Goal: Navigation & Orientation: Go to known website

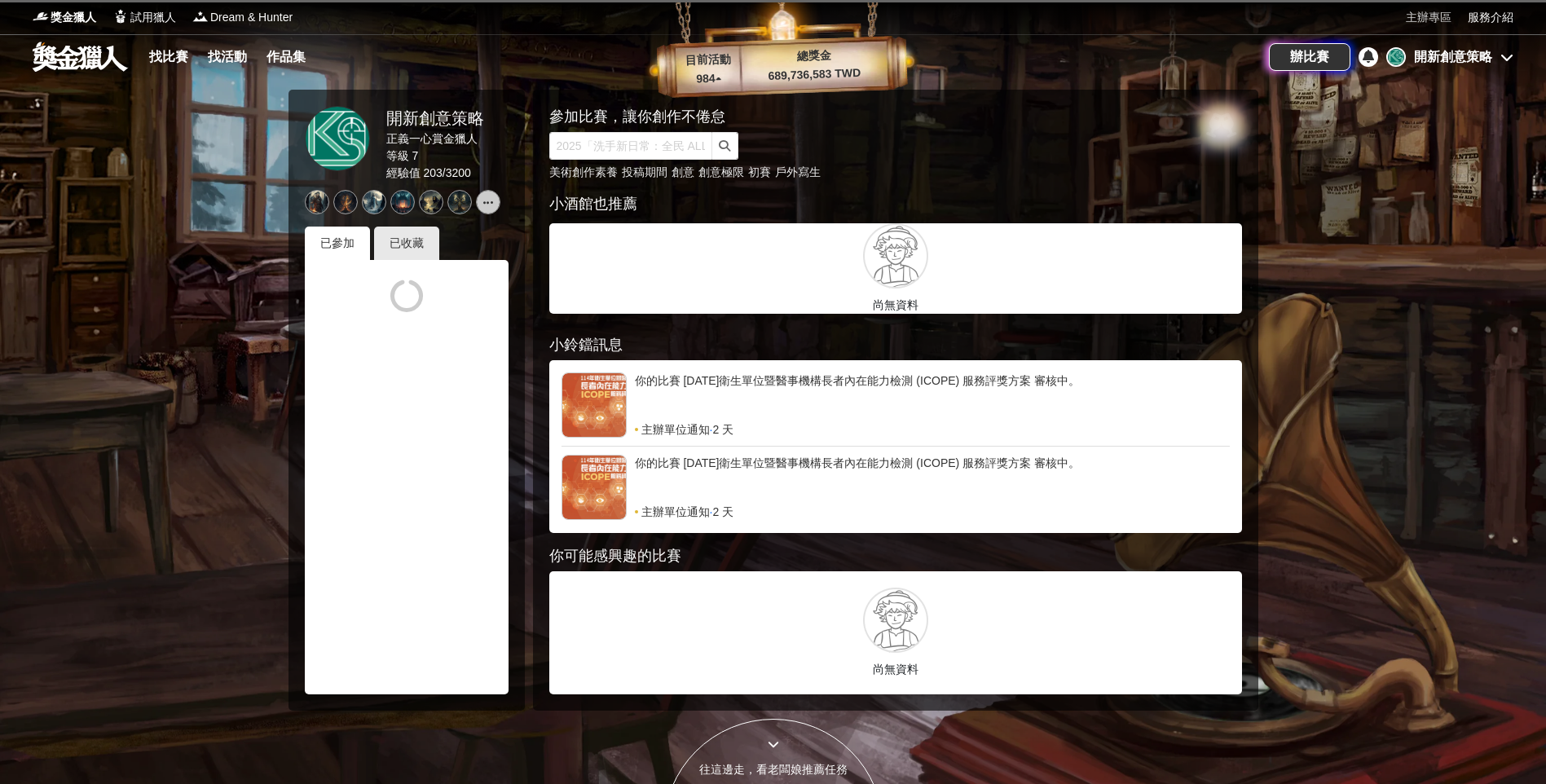
click at [1440, 17] on link "主辦專區" at bounding box center [1429, 17] width 45 height 17
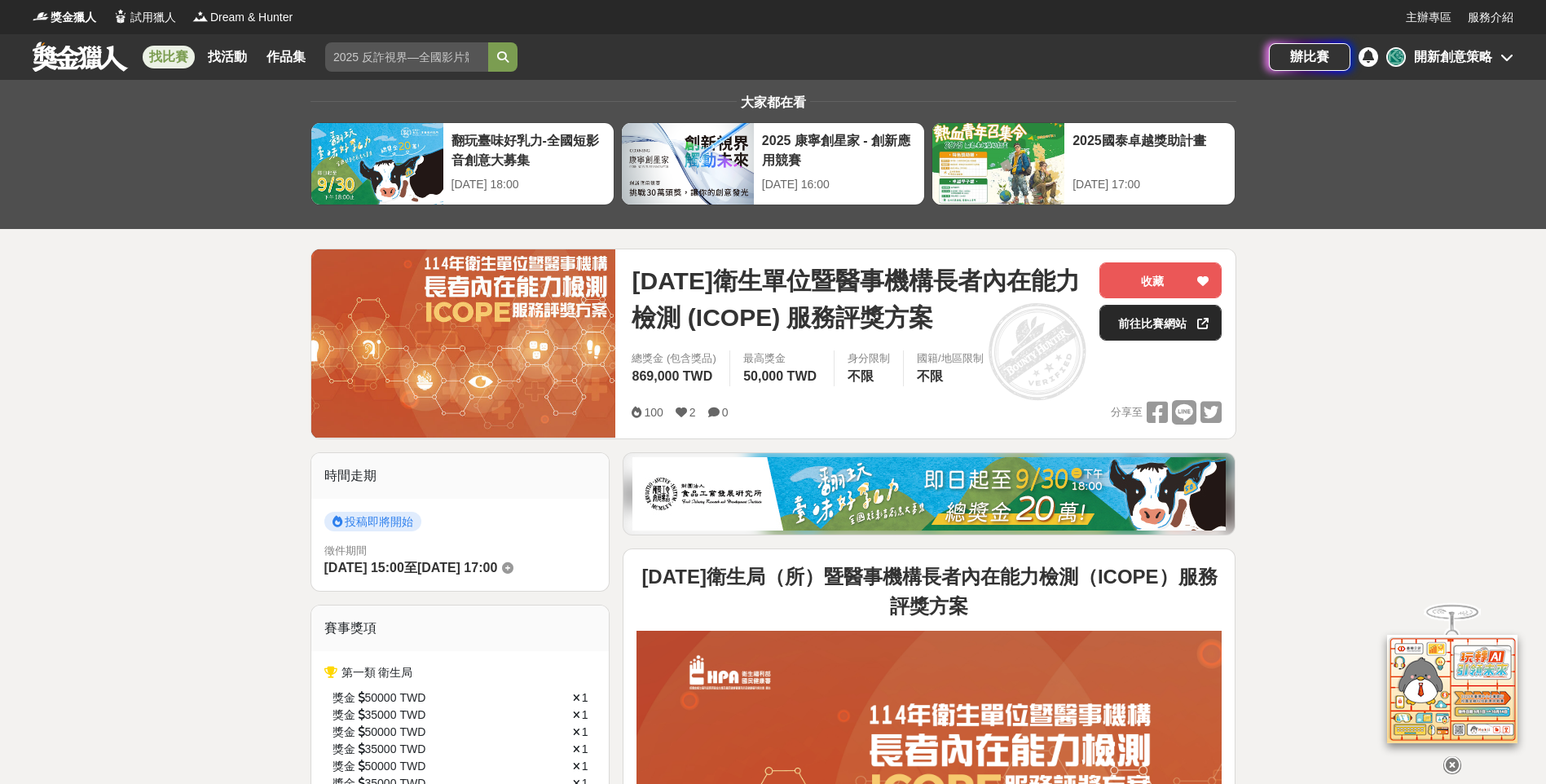
click at [1180, 325] on link "前往比賽網站" at bounding box center [1160, 323] width 122 height 35
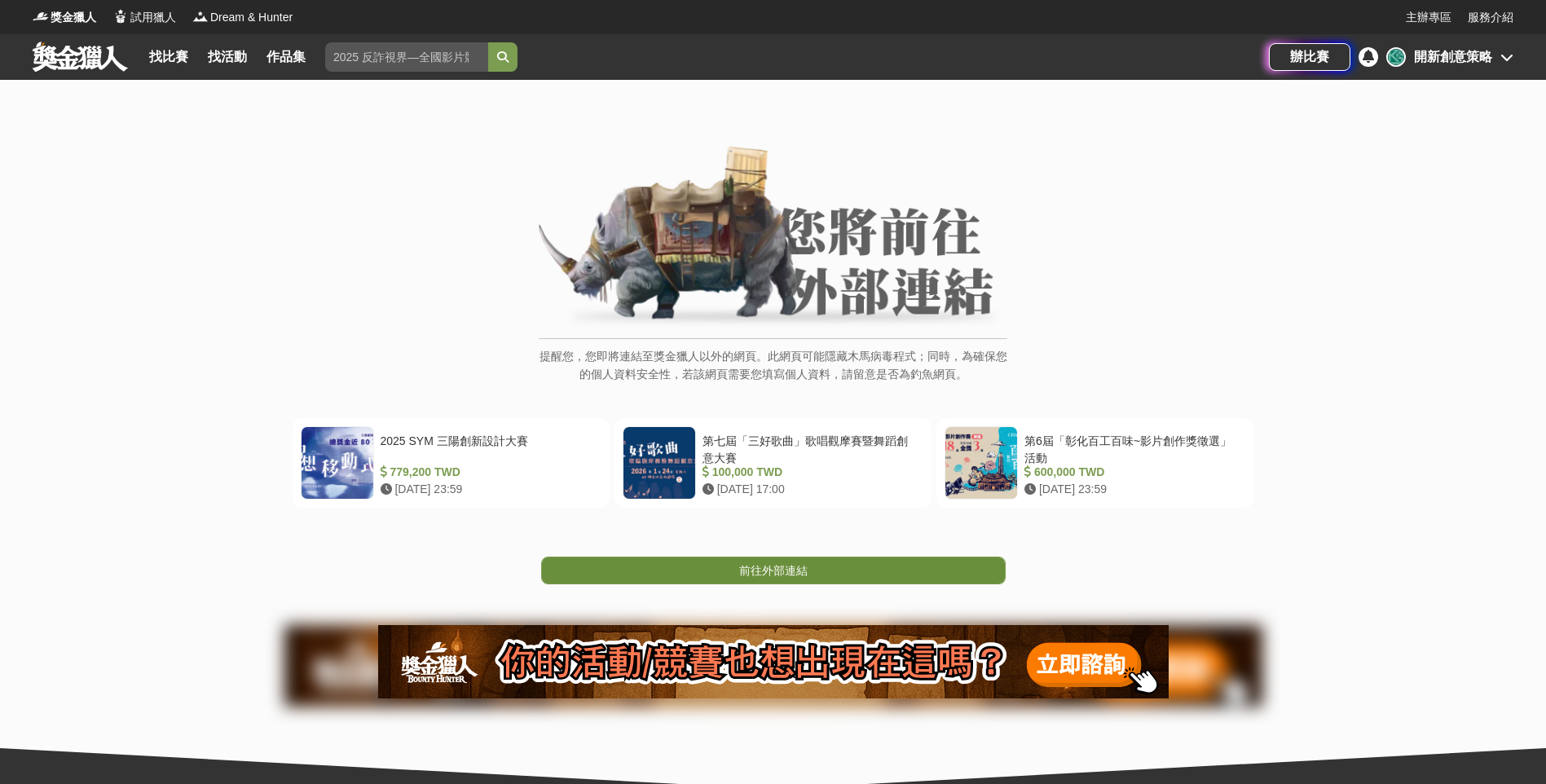
click at [851, 567] on link "前往外部連結" at bounding box center [773, 571] width 464 height 28
